Goal: Transaction & Acquisition: Purchase product/service

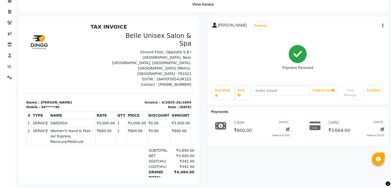
click at [7, 17] on li "Clients" at bounding box center [7, 22] width 15 height 11
click at [8, 13] on icon at bounding box center [9, 12] width 3 height 4
select select "service"
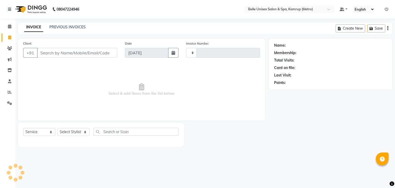
type input "1095"
select select "7291"
click at [85, 132] on select "Select Stylist ABBE Admin id [PERSON_NAME] ASEM COUNTER SALE [PERSON_NAME] [PER…" at bounding box center [73, 132] width 32 height 8
select select "88545"
click at [57, 128] on select "Select Stylist ABBE Admin id [PERSON_NAME] ASEM COUNTER SALE [PERSON_NAME] [PER…" at bounding box center [73, 132] width 32 height 8
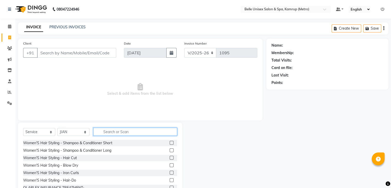
click at [114, 133] on input "text" at bounding box center [135, 131] width 84 height 8
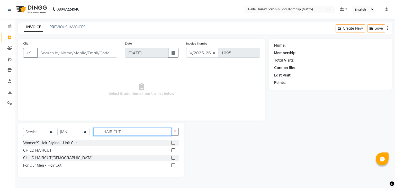
type input "HAIR CUT"
click at [173, 143] on label at bounding box center [173, 143] width 4 height 4
click at [173, 143] on input "checkbox" at bounding box center [172, 142] width 3 height 3
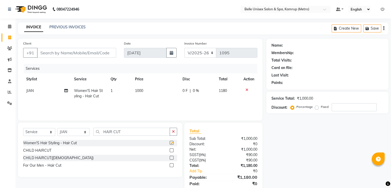
checkbox input "false"
click at [127, 131] on input "HAIR CUT" at bounding box center [131, 131] width 77 height 8
type input "H"
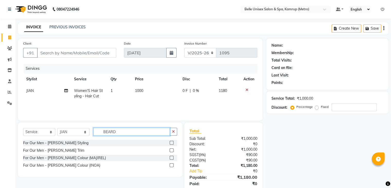
type input "BEARD"
click at [170, 141] on div at bounding box center [171, 143] width 3 height 5
click at [172, 142] on label at bounding box center [172, 143] width 4 height 4
click at [172, 142] on input "checkbox" at bounding box center [171, 142] width 3 height 3
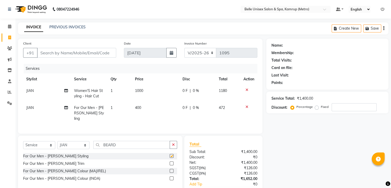
checkbox input "false"
click at [32, 110] on td "JIAN" at bounding box center [47, 113] width 48 height 22
select select "88545"
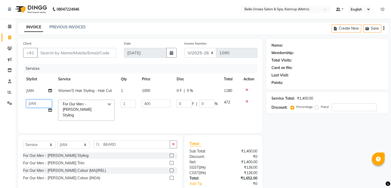
click at [39, 104] on select "ABBE Admin id [PERSON_NAME] ASEM COUNTER SALE [PERSON_NAME] [PERSON_NAME](HK) P…" at bounding box center [39, 103] width 26 height 8
select select "82302"
click at [123, 111] on td "1" at bounding box center [128, 109] width 21 height 27
click at [119, 118] on div "Services Stylist Service Qty Price Disc Total Action JIAN Women'S Hair Styling …" at bounding box center [140, 96] width 234 height 64
click at [76, 51] on input "Client" at bounding box center [76, 53] width 79 height 10
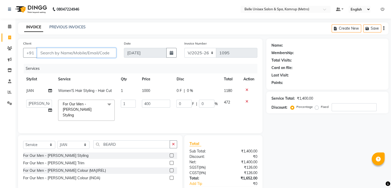
type input "A"
type input "0"
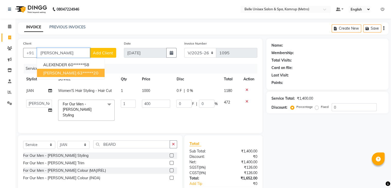
click at [77, 75] on ngb-highlight "63******20" at bounding box center [87, 72] width 21 height 5
type input "63******20"
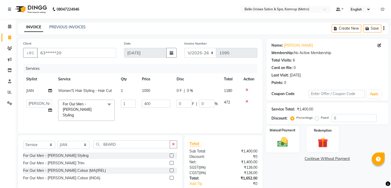
click at [283, 139] on img at bounding box center [282, 142] width 17 height 12
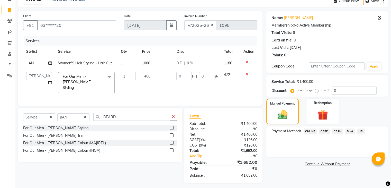
scroll to position [29, 0]
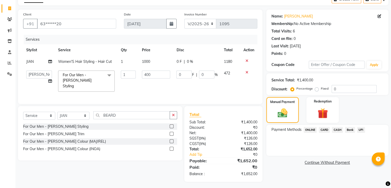
click at [335, 130] on span "CASH" at bounding box center [337, 130] width 11 height 6
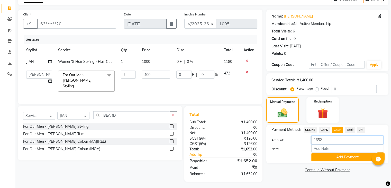
click at [330, 141] on input "1652" at bounding box center [347, 140] width 72 height 8
type input "1"
type input "1500"
click at [352, 156] on button "Add Payment" at bounding box center [347, 157] width 72 height 8
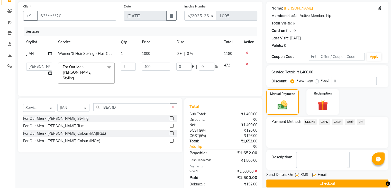
scroll to position [47, 0]
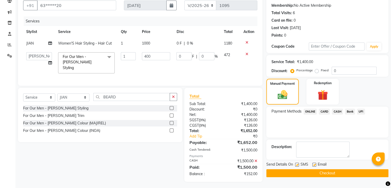
click at [310, 112] on span "ONLINE" at bounding box center [309, 111] width 13 height 6
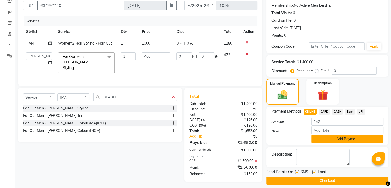
click at [338, 140] on button "Add Payment" at bounding box center [347, 139] width 72 height 8
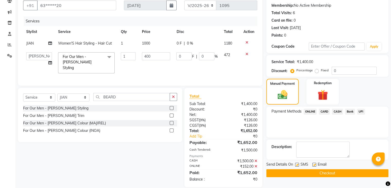
scroll to position [53, 0]
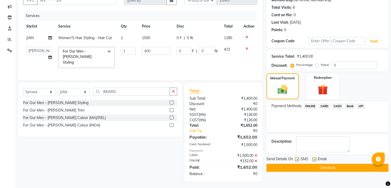
click at [325, 164] on button "Checkout" at bounding box center [327, 167] width 122 height 8
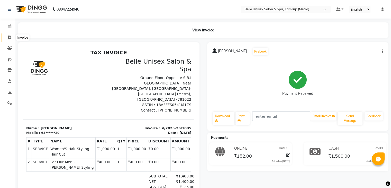
click at [8, 35] on icon at bounding box center [9, 37] width 3 height 4
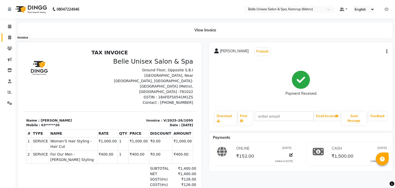
select select "7291"
select select "service"
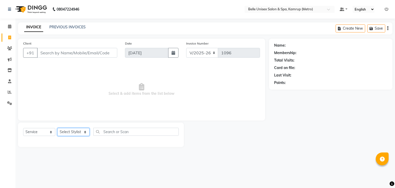
click at [84, 129] on select "Select Stylist ABBE Admin id [PERSON_NAME] ASEM COUNTER SALE [PERSON_NAME] [PER…" at bounding box center [73, 132] width 32 height 8
select select "82302"
click at [57, 128] on select "Select Stylist ABBE Admin id [PERSON_NAME] ASEM COUNTER SALE [PERSON_NAME] [PER…" at bounding box center [73, 132] width 32 height 8
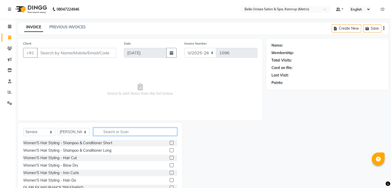
click at [111, 133] on input "text" at bounding box center [135, 131] width 84 height 8
click at [136, 131] on input "text" at bounding box center [135, 131] width 84 height 8
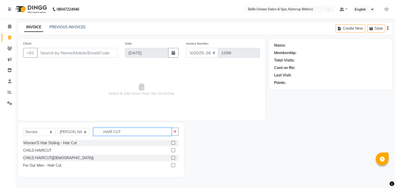
type input "HAIR CUT"
click at [174, 165] on label at bounding box center [173, 165] width 4 height 4
click at [174, 165] on input "checkbox" at bounding box center [172, 164] width 3 height 3
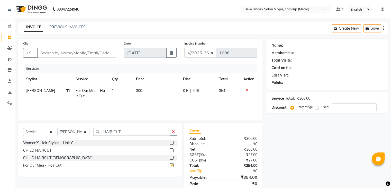
checkbox input "false"
click at [133, 133] on input "HAIR CUT" at bounding box center [131, 131] width 77 height 8
type input "H"
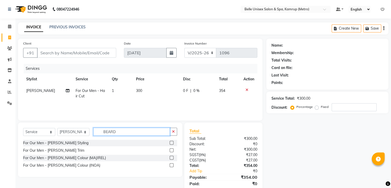
type input "BEARD"
click at [172, 143] on label at bounding box center [172, 143] width 4 height 4
click at [172, 143] on input "checkbox" at bounding box center [171, 142] width 3 height 3
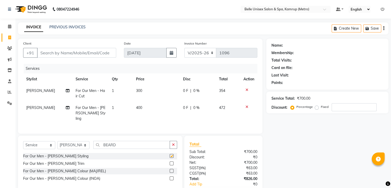
checkbox input "false"
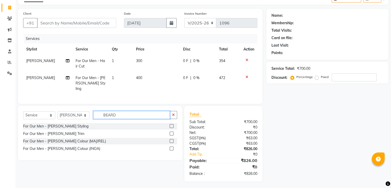
click at [142, 114] on input "BEARD" at bounding box center [131, 115] width 77 height 8
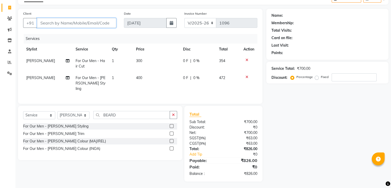
click at [58, 24] on input "Client" at bounding box center [76, 23] width 79 height 10
click at [86, 23] on input "Client" at bounding box center [76, 23] width 79 height 10
click at [59, 22] on input "Client" at bounding box center [76, 23] width 79 height 10
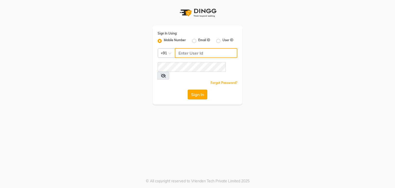
type input "813503095"
click at [199, 89] on button "Sign In" at bounding box center [198, 94] width 20 height 10
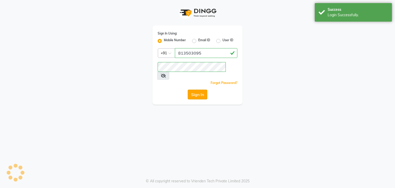
select select "service"
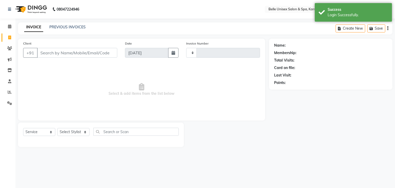
select select "en"
select select "7291"
type input "1096"
click at [83, 134] on select "Select Stylist ABBE Admin id [PERSON_NAME] ASEM COUNTER SALE [PERSON_NAME] [PER…" at bounding box center [73, 132] width 32 height 8
select select "82302"
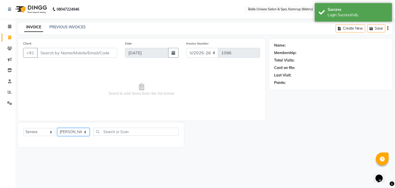
click at [57, 128] on select "Select Stylist ABBE Admin id [PERSON_NAME] ASEM COUNTER SALE [PERSON_NAME] [PER…" at bounding box center [73, 132] width 32 height 8
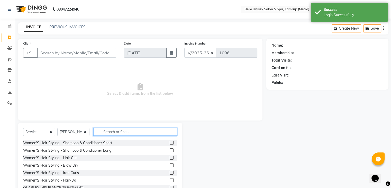
click at [126, 132] on input "text" at bounding box center [135, 131] width 84 height 8
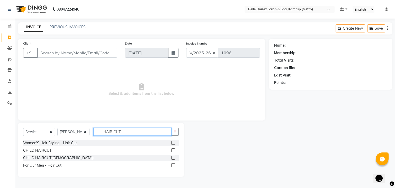
type input "HAIR CUT"
click at [173, 164] on label at bounding box center [173, 165] width 4 height 4
click at [173, 164] on input "checkbox" at bounding box center [172, 164] width 3 height 3
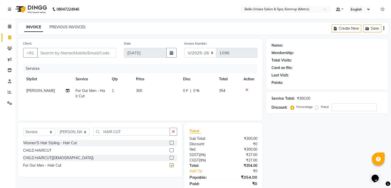
checkbox input "false"
click at [135, 132] on input "HAIR CUT" at bounding box center [131, 131] width 77 height 8
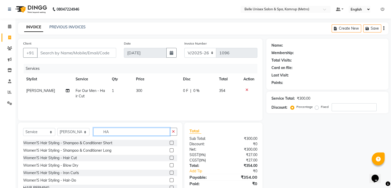
type input "H"
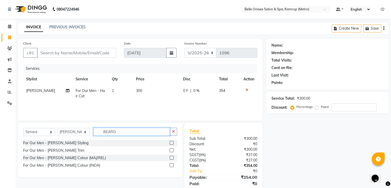
type input "BEARD"
click at [173, 141] on label at bounding box center [172, 143] width 4 height 4
click at [173, 141] on input "checkbox" at bounding box center [171, 142] width 3 height 3
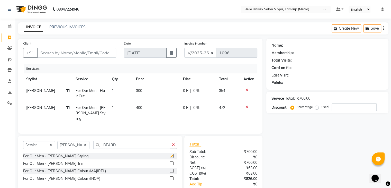
checkbox input "false"
click at [170, 162] on label at bounding box center [172, 163] width 4 height 4
click at [170, 162] on input "checkbox" at bounding box center [171, 163] width 3 height 3
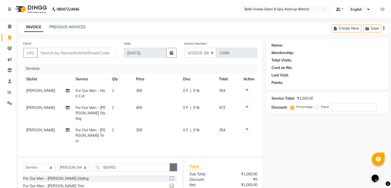
checkbox input "false"
click at [246, 127] on icon at bounding box center [246, 129] width 3 height 4
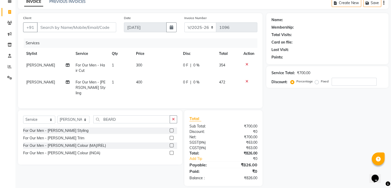
scroll to position [26, 0]
click at [91, 29] on input "Client" at bounding box center [76, 27] width 79 height 10
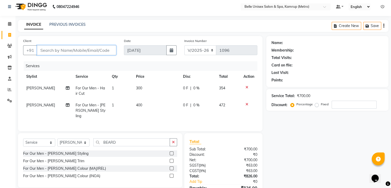
scroll to position [0, 0]
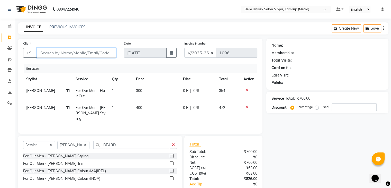
type input "6"
type input "0"
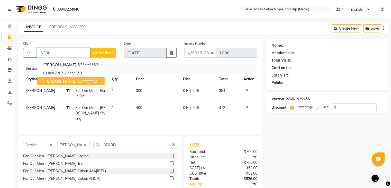
click at [77, 80] on ngb-highlight "63******20" at bounding box center [87, 80] width 21 height 5
type input "63******20"
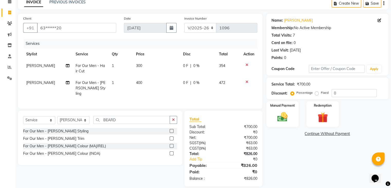
scroll to position [26, 0]
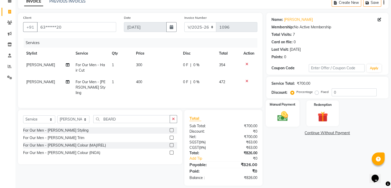
click at [288, 118] on img at bounding box center [282, 116] width 17 height 12
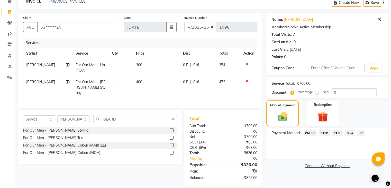
click at [338, 134] on span "CASH" at bounding box center [337, 133] width 11 height 6
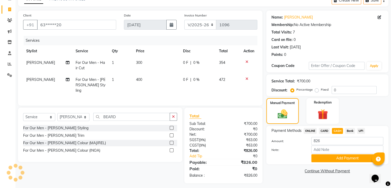
scroll to position [30, 0]
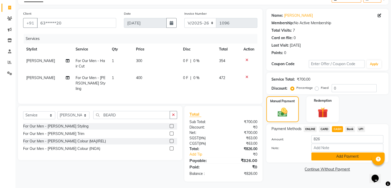
click at [344, 157] on button "Add Payment" at bounding box center [347, 156] width 72 height 8
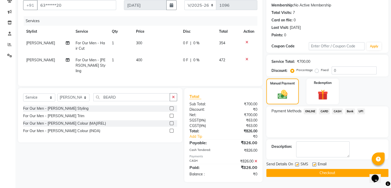
scroll to position [48, 0]
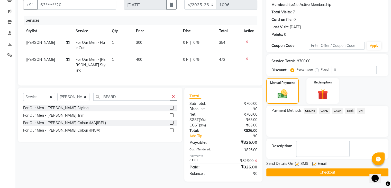
click at [319, 173] on button "Checkout" at bounding box center [327, 172] width 122 height 8
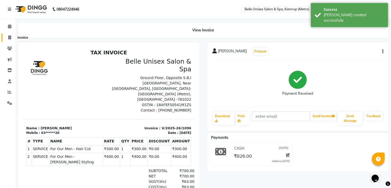
click at [11, 36] on icon at bounding box center [9, 37] width 3 height 4
select select "service"
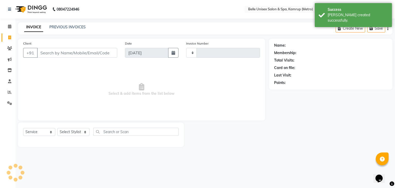
type input "1097"
select select "7291"
click at [83, 128] on div "Select Service Product Membership Package Voucher Prepaid Gift Card Select Styl…" at bounding box center [100, 133] width 155 height 12
click at [83, 128] on select "Select Stylist ABBE Admin id [PERSON_NAME] ASEM COUNTER SALE [PERSON_NAME] [PER…" at bounding box center [73, 132] width 32 height 8
select select "82302"
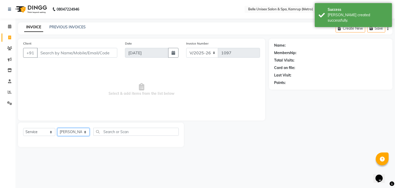
click at [57, 128] on select "Select Stylist ABBE Admin id [PERSON_NAME] ASEM COUNTER SALE [PERSON_NAME] [PER…" at bounding box center [73, 132] width 32 height 8
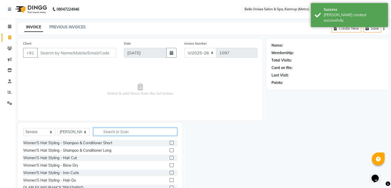
click at [133, 130] on input "text" at bounding box center [135, 131] width 84 height 8
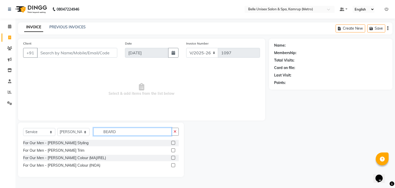
type input "BEARD"
click at [174, 150] on label at bounding box center [173, 150] width 4 height 4
click at [174, 150] on input "checkbox" at bounding box center [172, 150] width 3 height 3
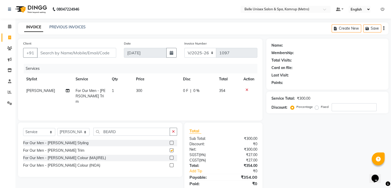
checkbox input "false"
click at [124, 132] on input "BEARD" at bounding box center [131, 131] width 77 height 8
type input "B"
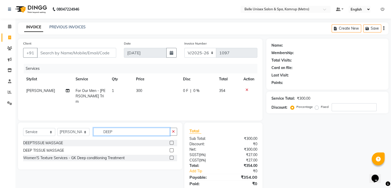
type input "DEEP"
click at [171, 142] on label at bounding box center [172, 143] width 4 height 4
click at [171, 142] on input "checkbox" at bounding box center [171, 142] width 3 height 3
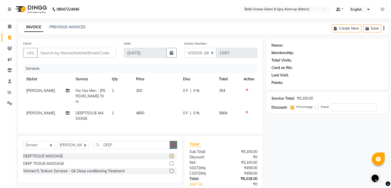
checkbox input "false"
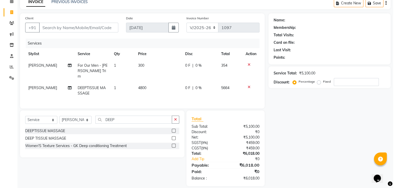
scroll to position [30, 0]
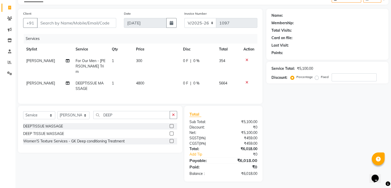
click at [171, 131] on label at bounding box center [172, 133] width 4 height 4
click at [171, 132] on input "checkbox" at bounding box center [171, 133] width 3 height 3
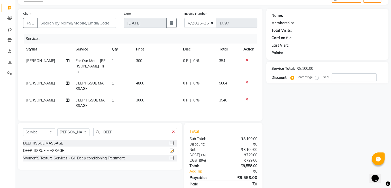
checkbox input "false"
click at [247, 80] on icon at bounding box center [246, 82] width 3 height 4
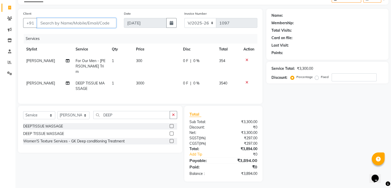
click at [84, 24] on input "Client" at bounding box center [76, 23] width 79 height 10
type input "+65"
type input "0"
type input "+65514"
click at [106, 25] on span "Add Client" at bounding box center [103, 22] width 20 height 5
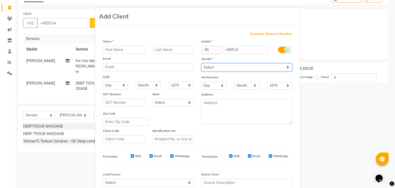
click at [287, 69] on select "Select [DEMOGRAPHIC_DATA] [DEMOGRAPHIC_DATA] Other Prefer Not To Say" at bounding box center [246, 67] width 91 height 8
click at [337, 99] on ngb-modal-window "Add Client Generate Dummy Number Name Email DOB Day 01 02 03 04 05 06 07 08 09 …" at bounding box center [197, 94] width 395 height 188
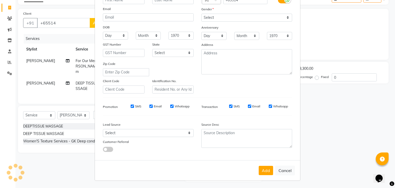
scroll to position [0, 0]
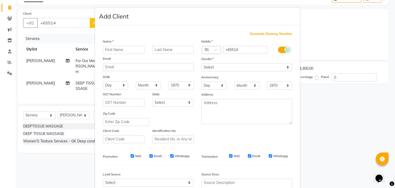
click at [346, 137] on ngb-modal-window "Add Client Generate Dummy Number Name Email DOB Day 01 02 03 04 05 06 07 08 09 …" at bounding box center [197, 94] width 395 height 188
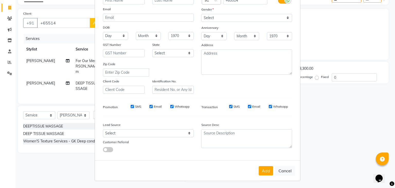
scroll to position [52, 0]
click at [283, 168] on button "Cancel" at bounding box center [285, 170] width 20 height 10
select select
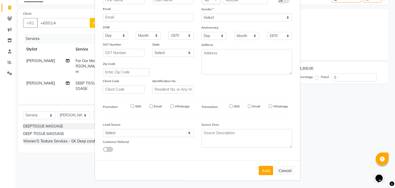
select select
checkbox input "false"
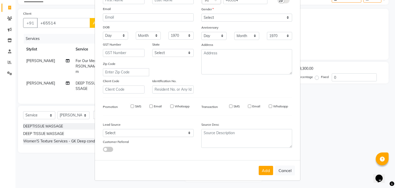
checkbox input "false"
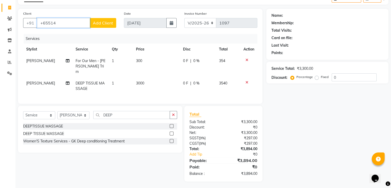
click at [68, 26] on input "+65514" at bounding box center [63, 23] width 53 height 10
type input "[PHONE_NUMBER]"
click at [107, 22] on span "Add Client" at bounding box center [103, 22] width 20 height 5
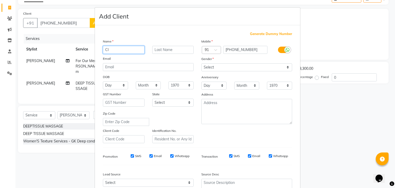
type input "C"
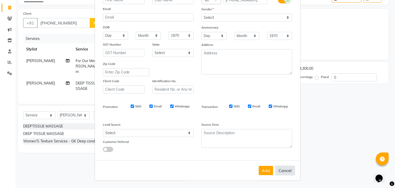
click at [283, 168] on button "Cancel" at bounding box center [285, 170] width 20 height 10
select select
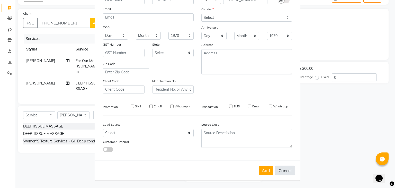
select select
checkbox input "false"
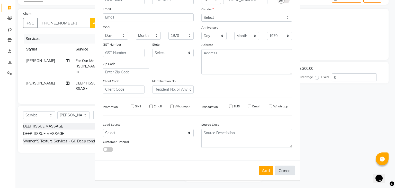
checkbox input "false"
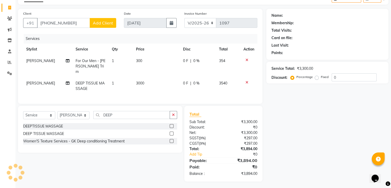
click at [246, 80] on icon at bounding box center [246, 82] width 3 height 4
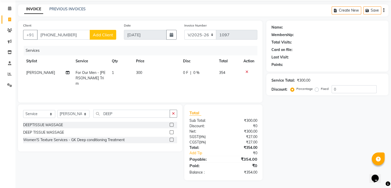
scroll to position [18, 0]
click at [121, 111] on input "DEEP" at bounding box center [131, 113] width 77 height 8
type input "D"
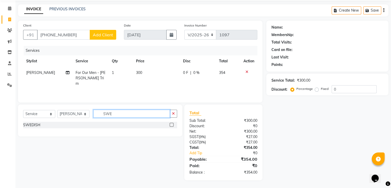
type input "SWE"
click at [172, 124] on label at bounding box center [172, 125] width 4 height 4
click at [172, 124] on input "checkbox" at bounding box center [171, 124] width 3 height 3
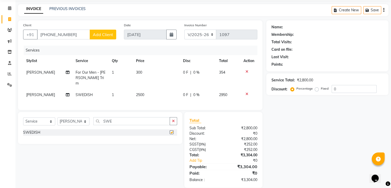
checkbox input "false"
click at [47, 90] on td "[PERSON_NAME]" at bounding box center [47, 95] width 49 height 12
select select "82302"
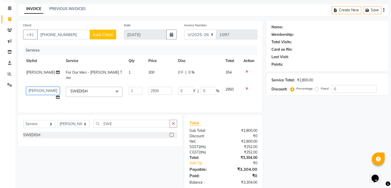
click at [49, 87] on select "ABBE Admin id [PERSON_NAME] ASEM COUNTER SALE [PERSON_NAME] [PERSON_NAME](HK) P…" at bounding box center [42, 91] width 33 height 8
select select "66548"
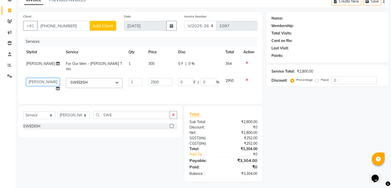
click at [43, 78] on select "ABBE Admin id [PERSON_NAME] ASEM COUNTER SALE [PERSON_NAME] [PERSON_NAME](HK) P…" at bounding box center [42, 82] width 33 height 8
select select "75238"
click at [132, 85] on td "1" at bounding box center [135, 85] width 20 height 20
click at [145, 87] on td "2500" at bounding box center [160, 85] width 30 height 20
click at [154, 63] on td "300" at bounding box center [160, 66] width 30 height 17
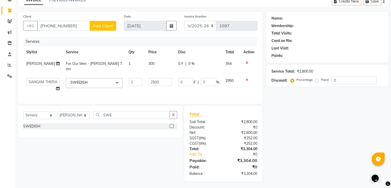
select select "82302"
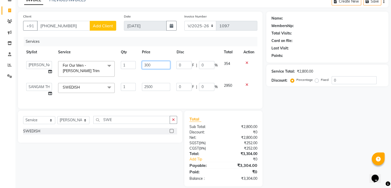
click at [156, 66] on input "300" at bounding box center [156, 65] width 28 height 8
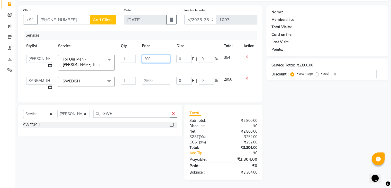
scroll to position [37, 0]
click at [156, 55] on input "300" at bounding box center [156, 59] width 28 height 8
type input "3"
type input "250"
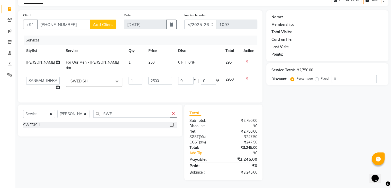
scroll to position [27, 0]
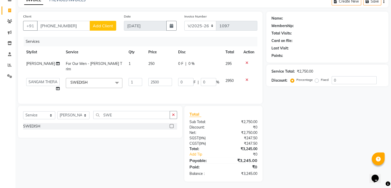
click at [151, 88] on td "2500" at bounding box center [160, 85] width 30 height 20
click at [155, 61] on td "250" at bounding box center [160, 66] width 30 height 17
select select "82302"
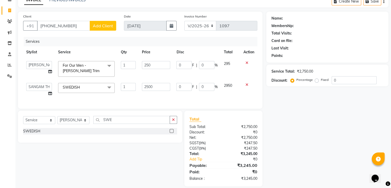
scroll to position [37, 0]
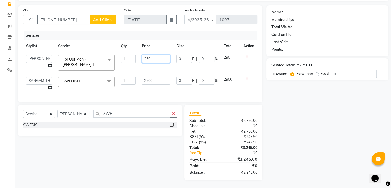
click at [156, 56] on input "250" at bounding box center [156, 59] width 28 height 8
type input "280"
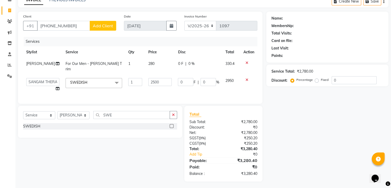
click at [165, 62] on td "280" at bounding box center [160, 66] width 30 height 17
select select "82302"
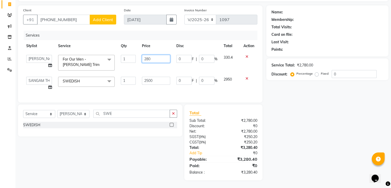
click at [161, 56] on input "280" at bounding box center [156, 59] width 28 height 8
type input "290"
click at [173, 86] on td "0 F | 0 %" at bounding box center [196, 83] width 47 height 20
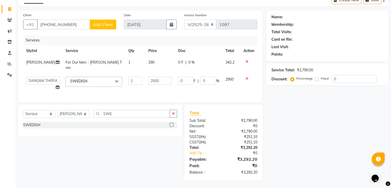
scroll to position [27, 0]
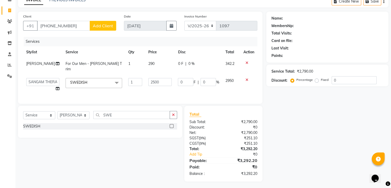
click at [155, 63] on td "290" at bounding box center [160, 66] width 30 height 17
select select "82302"
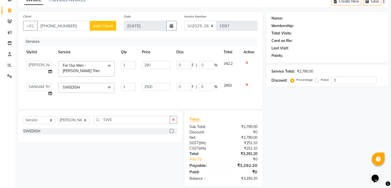
scroll to position [37, 0]
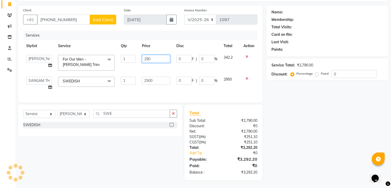
click at [155, 56] on input "290" at bounding box center [156, 59] width 28 height 8
type input "295"
click at [164, 67] on td "295" at bounding box center [156, 63] width 34 height 22
select select "82302"
click at [156, 55] on input "295" at bounding box center [156, 59] width 28 height 8
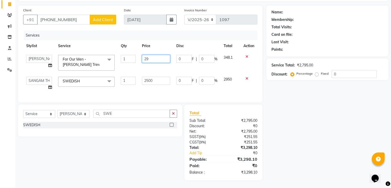
type input "296"
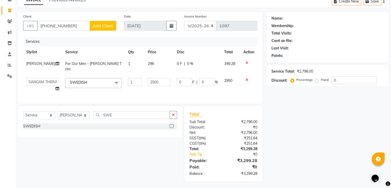
click at [164, 62] on td "296" at bounding box center [159, 66] width 29 height 17
select select "82302"
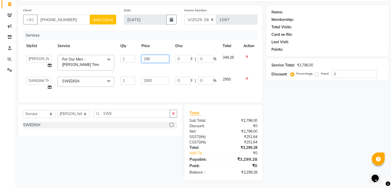
click at [156, 55] on input "296" at bounding box center [155, 59] width 28 height 8
type input "297"
click at [158, 62] on td "297" at bounding box center [155, 63] width 34 height 22
select select "82302"
click at [105, 17] on span "Add Client" at bounding box center [103, 19] width 20 height 5
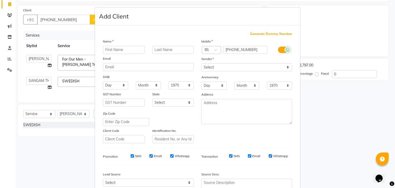
type input "C"
type input "NEW"
click at [167, 53] on input "text" at bounding box center [173, 50] width 42 height 8
type input "CLIENT"
click at [286, 67] on select "Select [DEMOGRAPHIC_DATA] [DEMOGRAPHIC_DATA] Other Prefer Not To Say" at bounding box center [246, 67] width 91 height 8
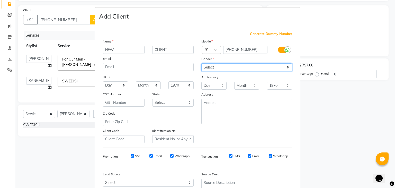
select select "[DEMOGRAPHIC_DATA]"
click at [201, 63] on select "Select [DEMOGRAPHIC_DATA] [DEMOGRAPHIC_DATA] Other Prefer Not To Say" at bounding box center [246, 67] width 91 height 8
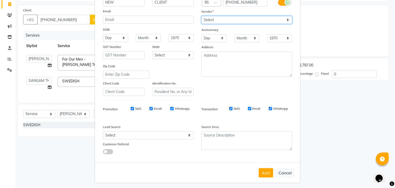
scroll to position [52, 0]
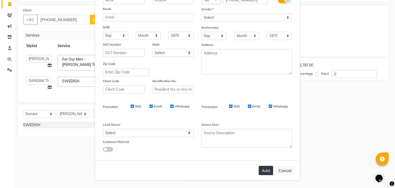
click at [261, 168] on button "Add" at bounding box center [265, 169] width 14 height 9
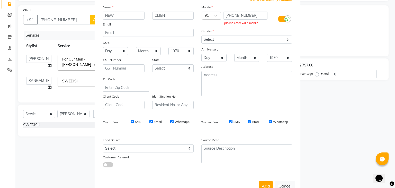
scroll to position [0, 0]
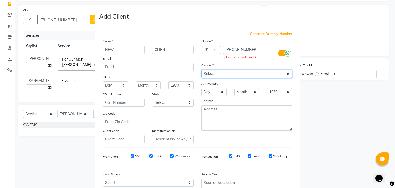
click at [285, 73] on select "Select [DEMOGRAPHIC_DATA] [DEMOGRAPHIC_DATA] Other Prefer Not To Say" at bounding box center [246, 74] width 91 height 8
click at [201, 70] on select "Select [DEMOGRAPHIC_DATA] [DEMOGRAPHIC_DATA] Other Prefer Not To Say" at bounding box center [246, 74] width 91 height 8
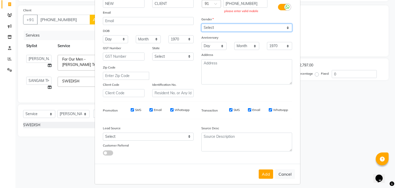
scroll to position [52, 0]
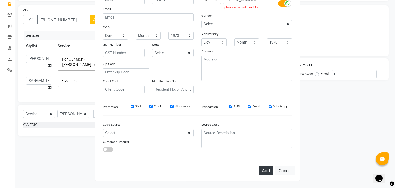
click at [264, 171] on button "Add" at bounding box center [265, 169] width 14 height 9
click at [264, 170] on button "Add" at bounding box center [265, 169] width 14 height 9
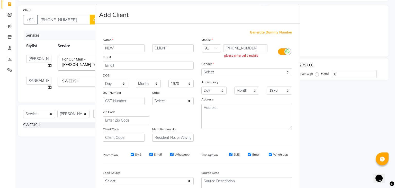
scroll to position [0, 0]
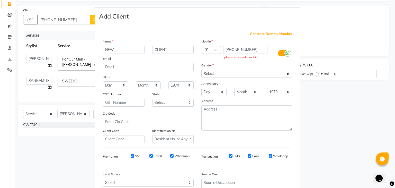
click at [67, 14] on ngb-modal-window "Add Client Generate Dummy Number Name NEW CLIENT Email DOB Day 01 02 03 04 05 0…" at bounding box center [197, 94] width 395 height 188
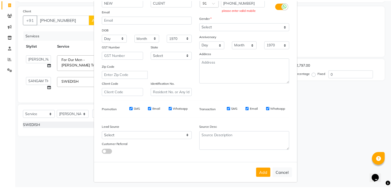
scroll to position [52, 0]
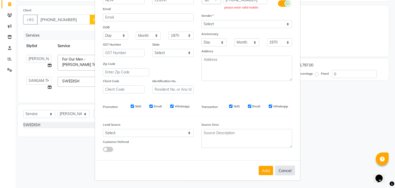
click at [279, 170] on button "Cancel" at bounding box center [285, 170] width 20 height 10
select select
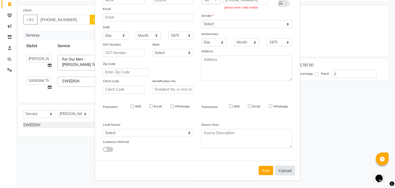
select select
checkbox input "false"
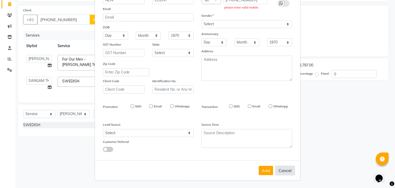
checkbox input "false"
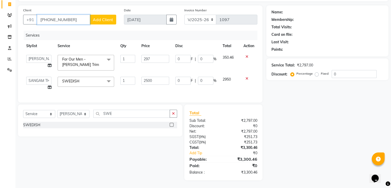
click at [70, 15] on input "[PHONE_NUMBER]" at bounding box center [63, 20] width 53 height 10
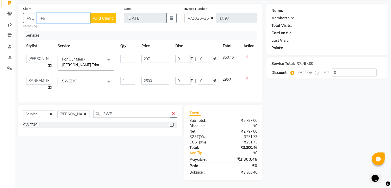
type input "+"
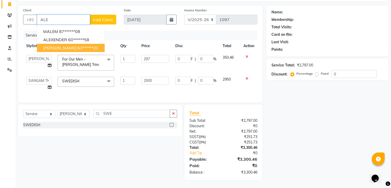
click at [77, 45] on ngb-highlight "63******20" at bounding box center [87, 47] width 21 height 5
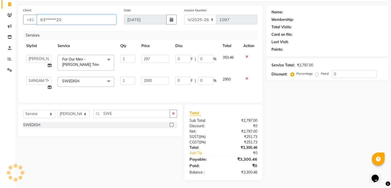
type input "63******20"
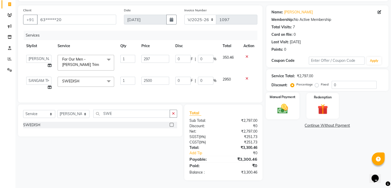
click at [276, 103] on img at bounding box center [282, 109] width 17 height 12
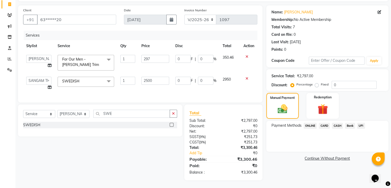
click at [340, 123] on span "CASH" at bounding box center [337, 126] width 11 height 6
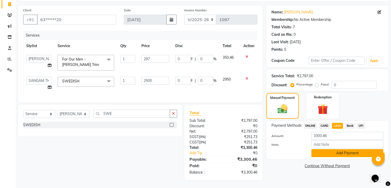
click at [333, 149] on button "Add Payment" at bounding box center [347, 153] width 72 height 8
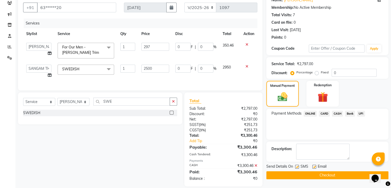
scroll to position [55, 0]
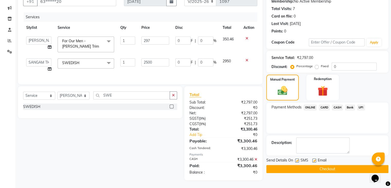
click at [329, 165] on button "Checkout" at bounding box center [327, 169] width 122 height 8
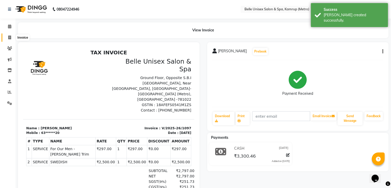
click at [11, 36] on icon at bounding box center [9, 37] width 3 height 4
select select "service"
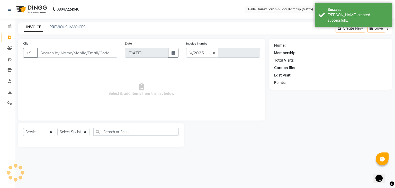
select select "7291"
type input "1098"
click at [12, 29] on span at bounding box center [9, 27] width 9 height 6
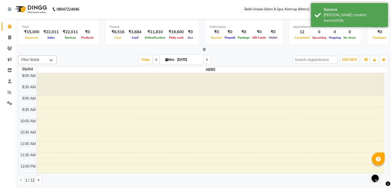
click at [12, 29] on span at bounding box center [9, 27] width 9 height 6
click at [10, 36] on icon at bounding box center [9, 37] width 3 height 4
select select "service"
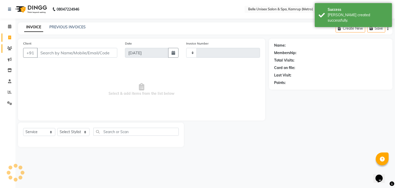
type input "1098"
select select "7291"
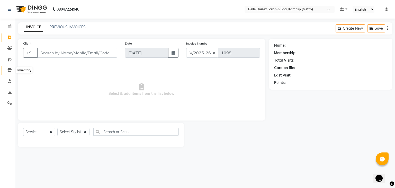
click at [11, 69] on icon at bounding box center [9, 70] width 4 height 4
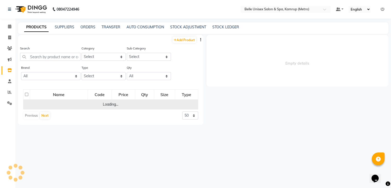
select select
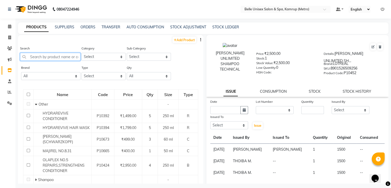
click at [63, 57] on input "text" at bounding box center [50, 57] width 60 height 8
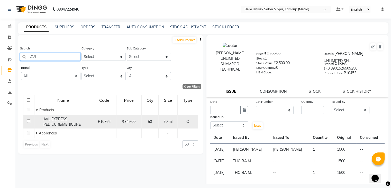
type input "AVL"
click at [27, 122] on input "checkbox" at bounding box center [28, 120] width 3 height 3
checkbox input "true"
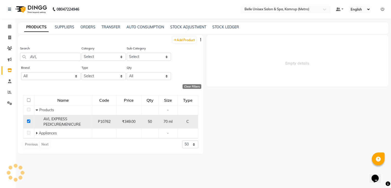
select select
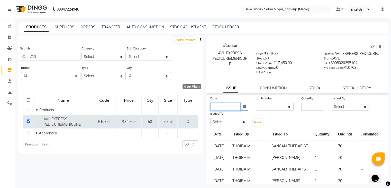
click at [228, 110] on input "text" at bounding box center [225, 107] width 30 height 8
select select "9"
select select "2025"
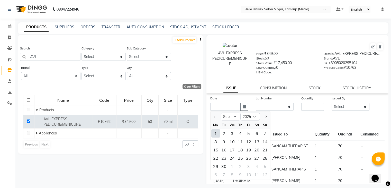
click at [218, 135] on div "1" at bounding box center [215, 133] width 8 height 8
type input "[DATE]"
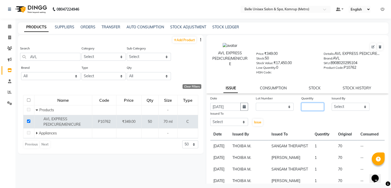
click at [315, 107] on input "number" at bounding box center [312, 107] width 23 height 8
type input "1"
click at [364, 109] on select "Select ABBE Admin id [PERSON_NAME] ASEM COUNTER SALE [PERSON_NAME] [PERSON_NAME…" at bounding box center [350, 107] width 38 height 8
select select "62448"
click at [331, 104] on select "Select ABBE Admin id [PERSON_NAME] ASEM COUNTER SALE [PERSON_NAME] [PERSON_NAME…" at bounding box center [350, 107] width 38 height 8
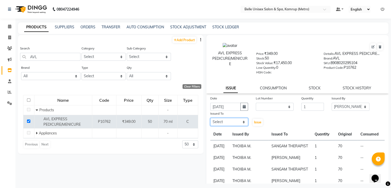
click at [241, 124] on select "Select ABBE Admin id [PERSON_NAME] ASEM COUNTER SALE [PERSON_NAME] [PERSON_NAME…" at bounding box center [229, 122] width 38 height 8
select select "82274"
click at [210, 120] on select "Select ABBE Admin id [PERSON_NAME] ASEM COUNTER SALE [PERSON_NAME] [PERSON_NAME…" at bounding box center [229, 122] width 38 height 8
click at [257, 124] on span "Issue" at bounding box center [257, 122] width 7 height 4
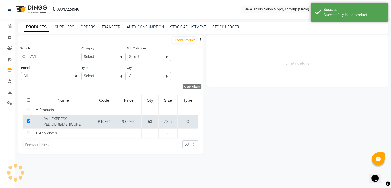
select select
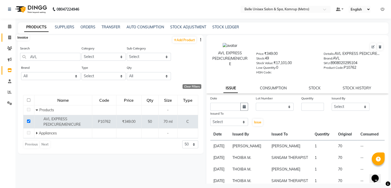
click at [8, 35] on icon at bounding box center [9, 37] width 3 height 4
select select "service"
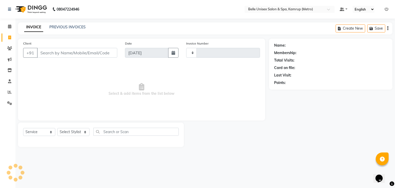
type input "1098"
select select "7291"
click at [8, 25] on icon at bounding box center [9, 26] width 3 height 4
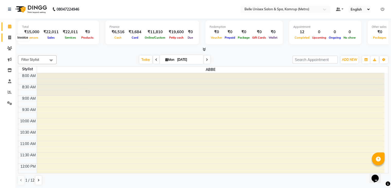
click at [13, 39] on span at bounding box center [9, 38] width 9 height 6
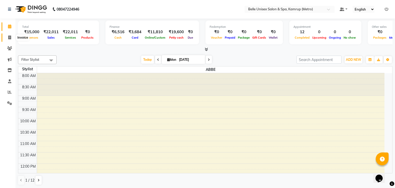
select select "service"
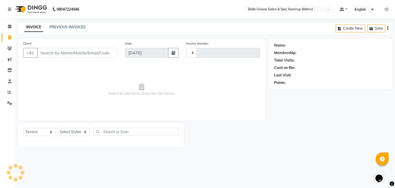
type input "1098"
select select "7291"
click at [59, 29] on link "PREVIOUS INVOICES" at bounding box center [67, 27] width 36 height 5
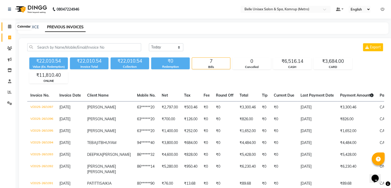
click at [12, 25] on span at bounding box center [9, 27] width 9 height 6
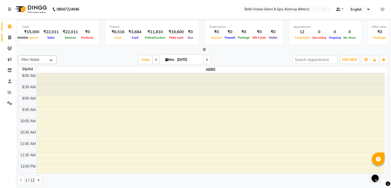
click at [12, 38] on span at bounding box center [9, 38] width 9 height 6
select select "service"
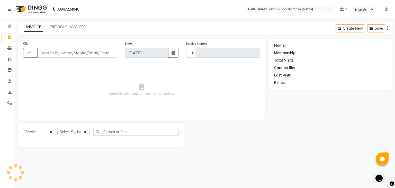
type input "1098"
select select "7291"
click at [47, 132] on select "Select Service Product Membership Package Voucher Prepaid Gift Card" at bounding box center [39, 132] width 32 height 8
select select "product"
click at [23, 128] on select "Select Service Product Membership Package Voucher Prepaid Gift Card" at bounding box center [39, 132] width 32 height 8
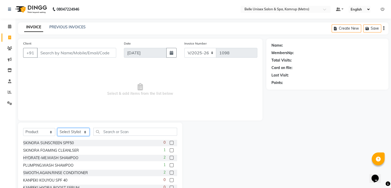
click at [86, 131] on select "Select Stylist ABBE Admin id [PERSON_NAME] ASEM COUNTER SALE [PERSON_NAME] [PER…" at bounding box center [73, 132] width 32 height 8
select select "62448"
click at [57, 128] on select "Select Stylist ABBE Admin id [PERSON_NAME] ASEM COUNTER SALE [PERSON_NAME] [PER…" at bounding box center [73, 132] width 32 height 8
click at [49, 133] on select "Select Service Product Membership Package Voucher Prepaid Gift Card" at bounding box center [39, 132] width 32 height 8
click at [23, 128] on select "Select Service Product Membership Package Voucher Prepaid Gift Card" at bounding box center [39, 132] width 32 height 8
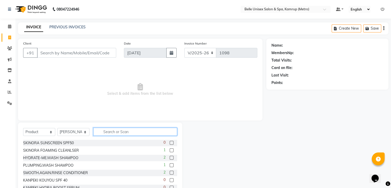
click at [112, 132] on input "text" at bounding box center [135, 131] width 84 height 8
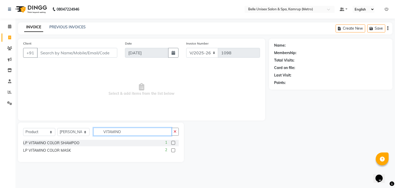
type input "VITAMINO"
click at [173, 142] on label at bounding box center [173, 143] width 4 height 4
click at [173, 142] on input "checkbox" at bounding box center [172, 142] width 3 height 3
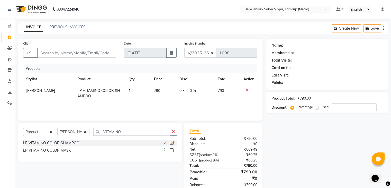
checkbox input "false"
click at [134, 130] on input "VITAMINO" at bounding box center [131, 131] width 77 height 8
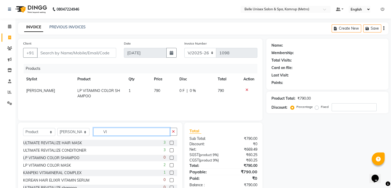
type input "V"
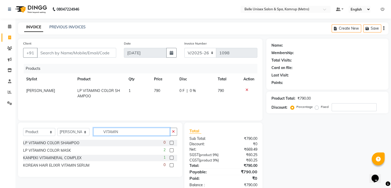
type input "VITAMINO"
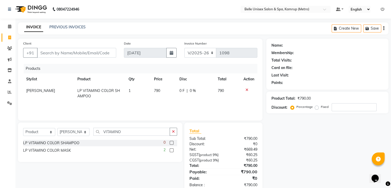
click at [173, 148] on div "2" at bounding box center [170, 150] width 14 height 6
click at [171, 149] on label at bounding box center [172, 150] width 4 height 4
click at [171, 149] on input "checkbox" at bounding box center [171, 150] width 3 height 3
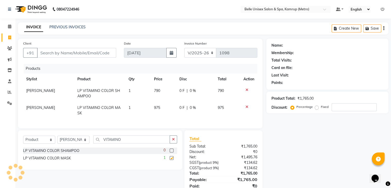
checkbox input "false"
click at [66, 54] on input "Client" at bounding box center [76, 53] width 79 height 10
type input "I"
type input "0"
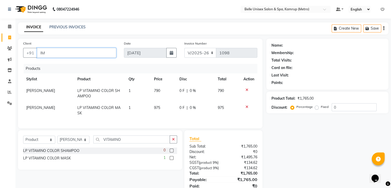
type input "I"
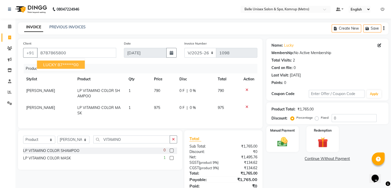
click at [68, 66] on ngb-highlight "87******00" at bounding box center [68, 64] width 21 height 5
type input "87******00"
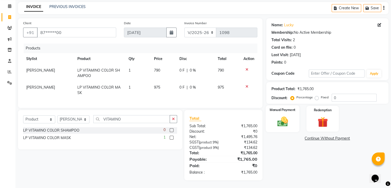
click at [292, 110] on div "Manual Payment" at bounding box center [282, 118] width 34 height 26
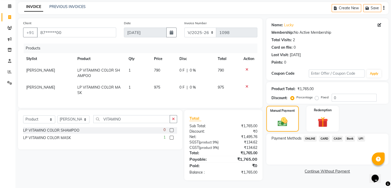
click at [340, 135] on span "CASH" at bounding box center [337, 138] width 11 height 6
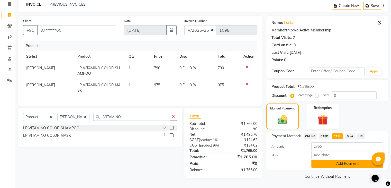
click at [337, 159] on button "Add Payment" at bounding box center [347, 163] width 72 height 8
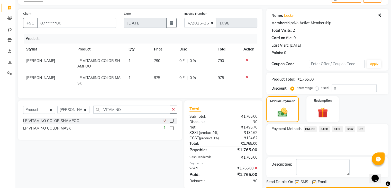
scroll to position [48, 0]
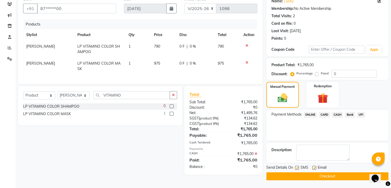
click at [341, 172] on button "Checkout" at bounding box center [327, 176] width 122 height 8
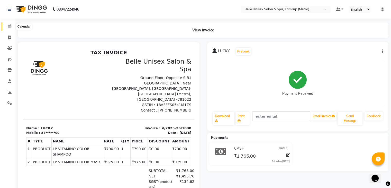
click at [6, 27] on span at bounding box center [9, 27] width 9 height 6
